Goal: Task Accomplishment & Management: Complete application form

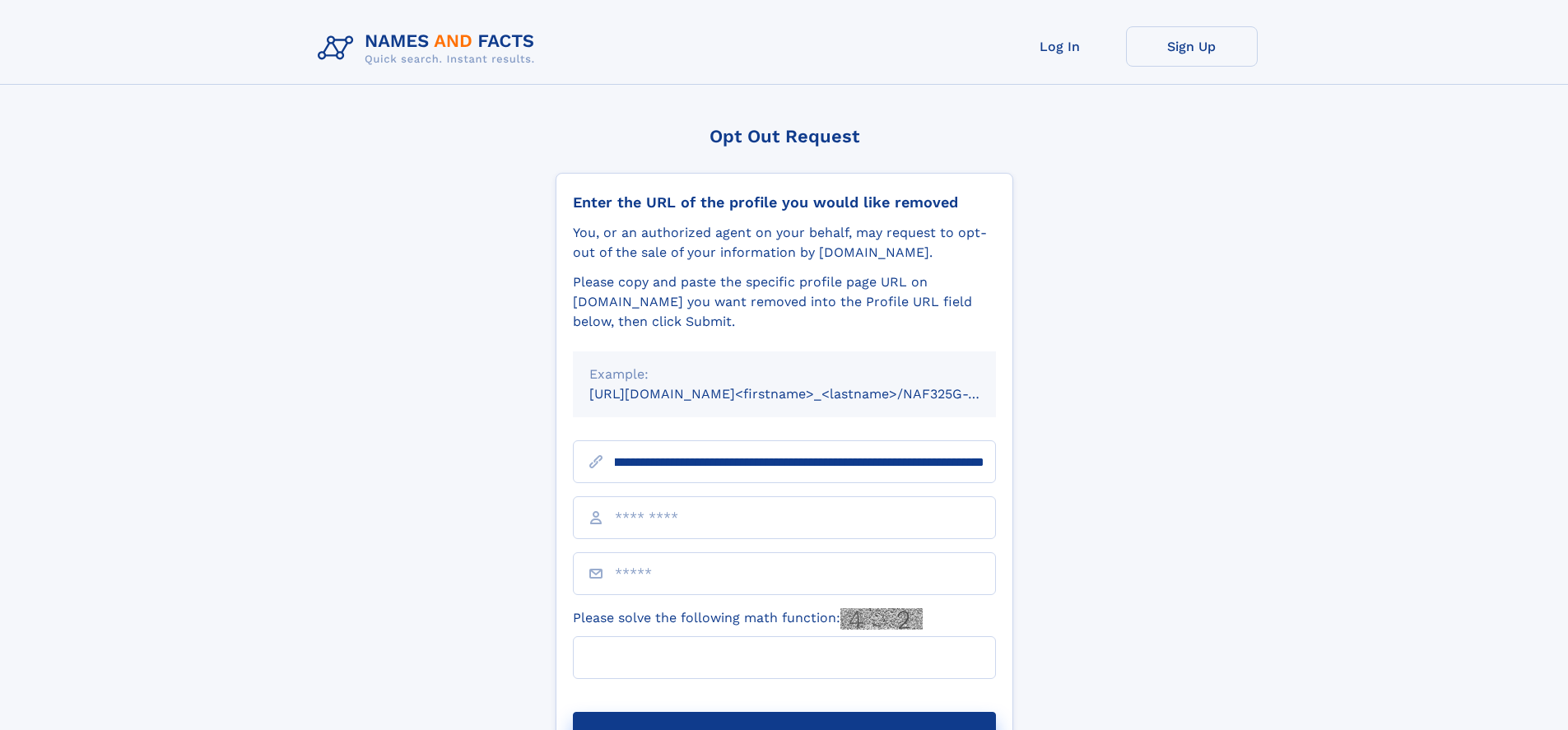
scroll to position [0, 163]
type input "**********"
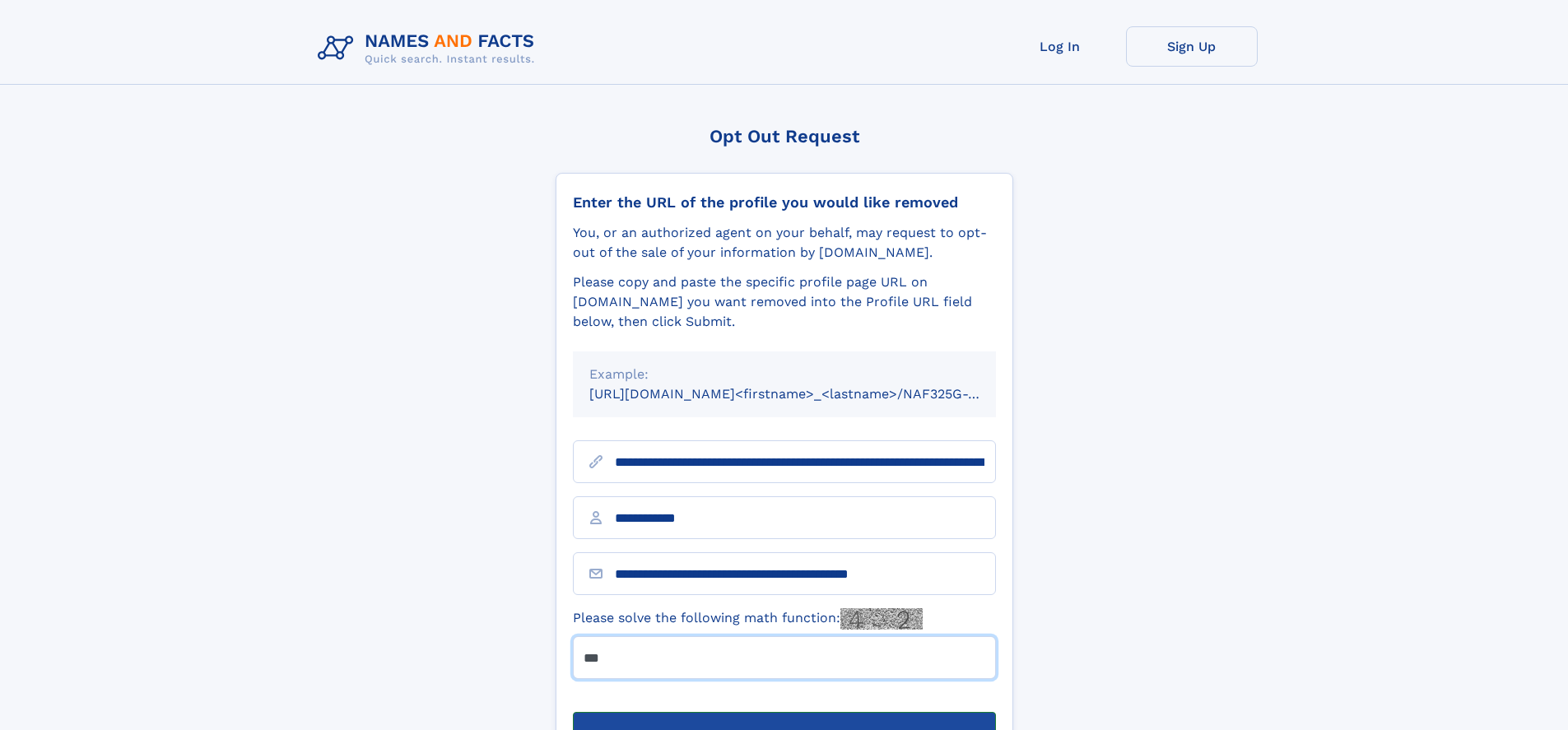
type input "***"
click at [783, 712] on button "Submit Opt Out Request" at bounding box center [784, 738] width 423 height 53
